Goal: Task Accomplishment & Management: Use online tool/utility

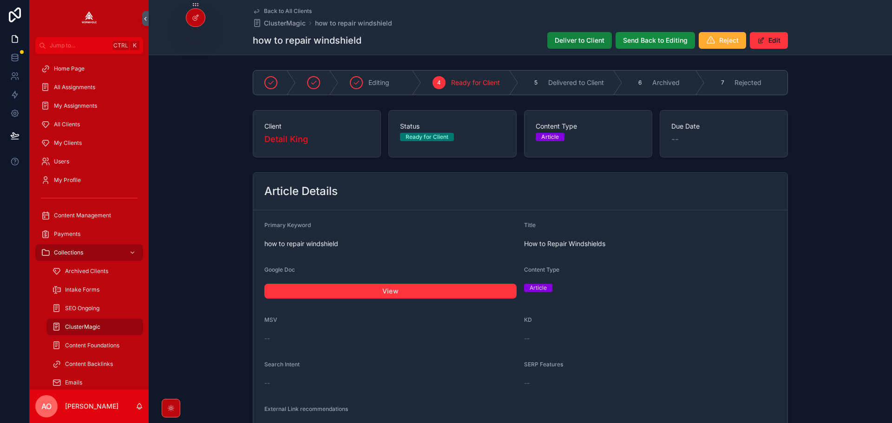
click at [562, 41] on span "Deliver to Client" at bounding box center [579, 40] width 50 height 9
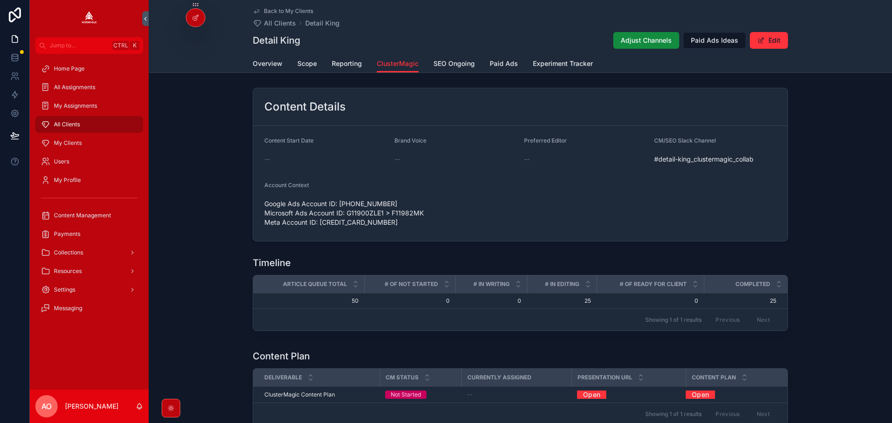
scroll to position [363, 0]
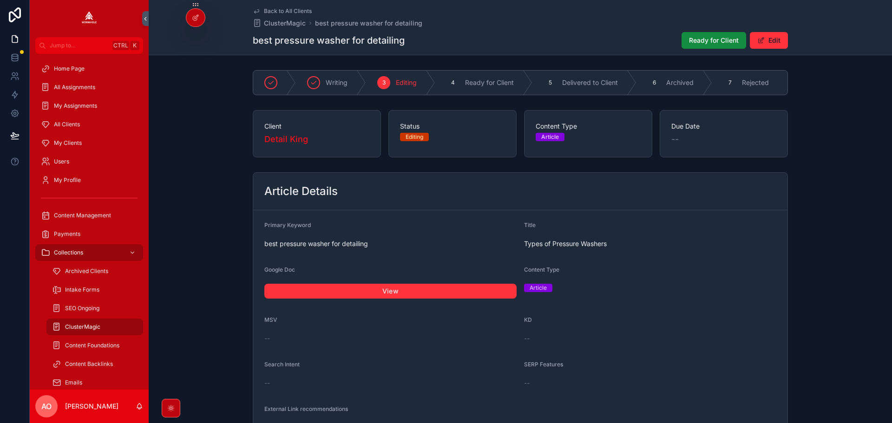
click at [414, 294] on link "View" at bounding box center [390, 291] width 252 height 15
